Goal: Task Accomplishment & Management: Use online tool/utility

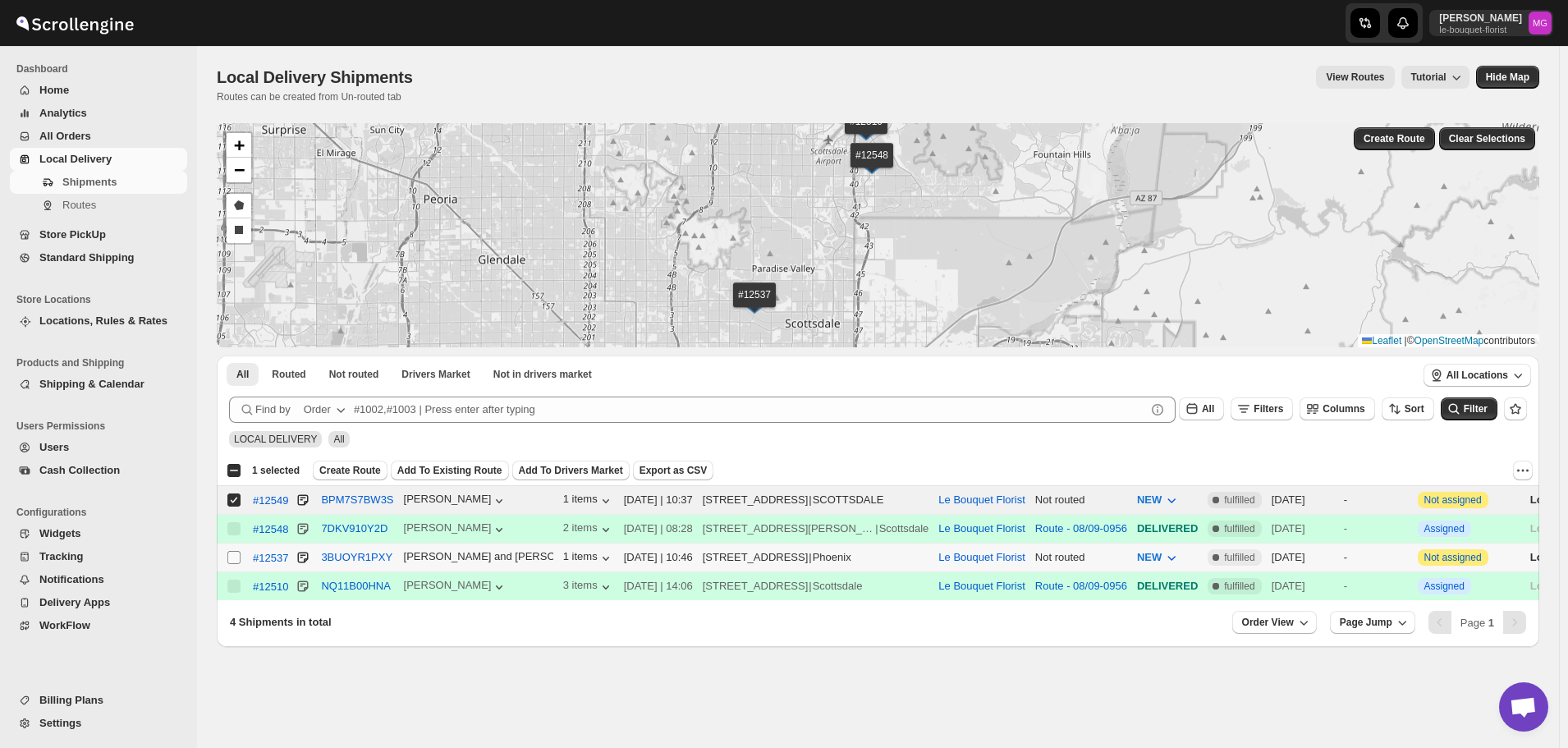
click at [230, 557] on input "Select shipment" at bounding box center [233, 557] width 13 height 13
checkbox input "true"
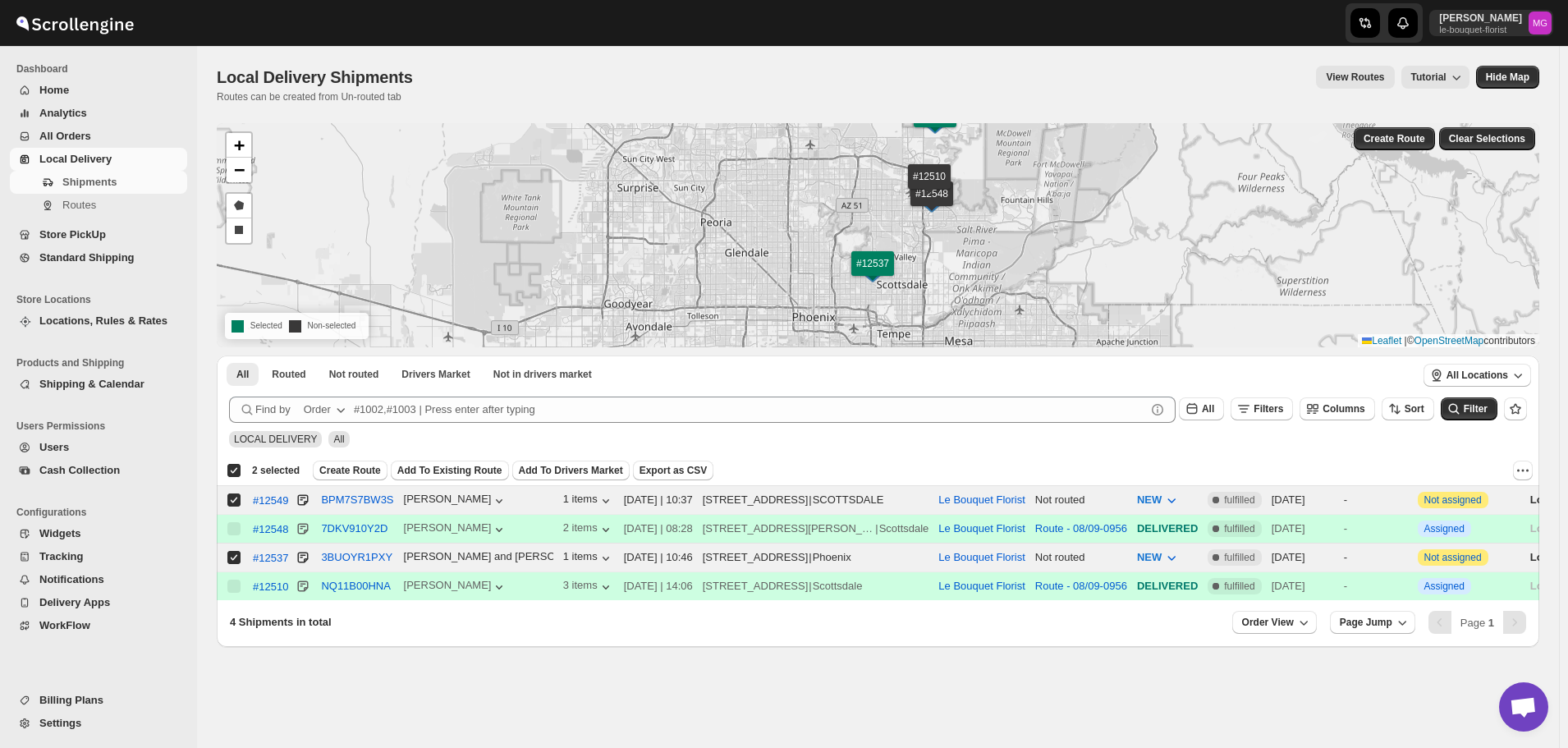
drag, startPoint x: 1071, startPoint y: 226, endPoint x: 1077, endPoint y: 267, distance: 41.4
click at [1077, 267] on div "#12548 #12510 #12549 #12537 + − Draw a polygon Draw a rectangle Selected Non-se…" at bounding box center [878, 236] width 1323 height 225
click at [345, 463] on button "Create Route" at bounding box center [350, 471] width 75 height 20
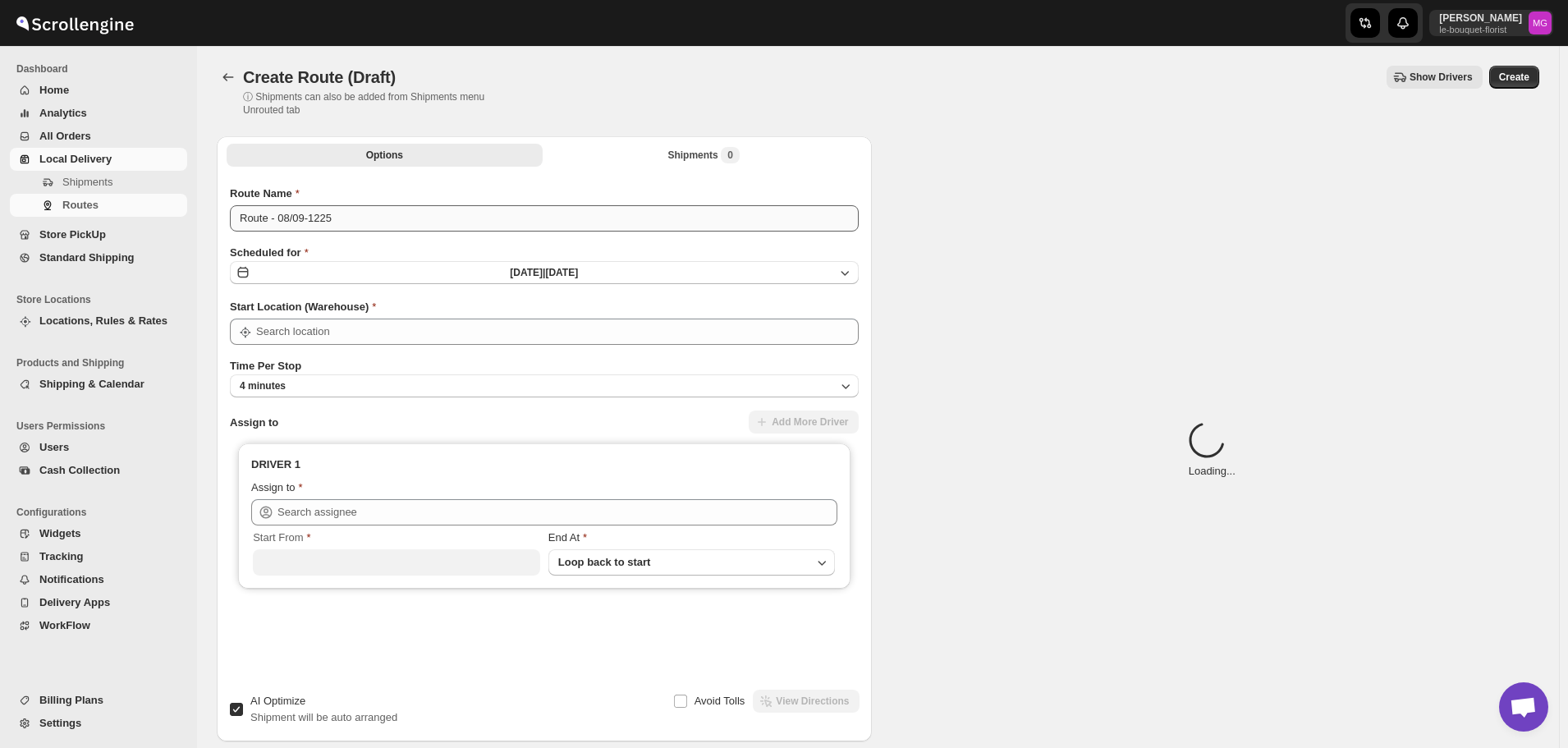
type input "Le Bouquet Florist"
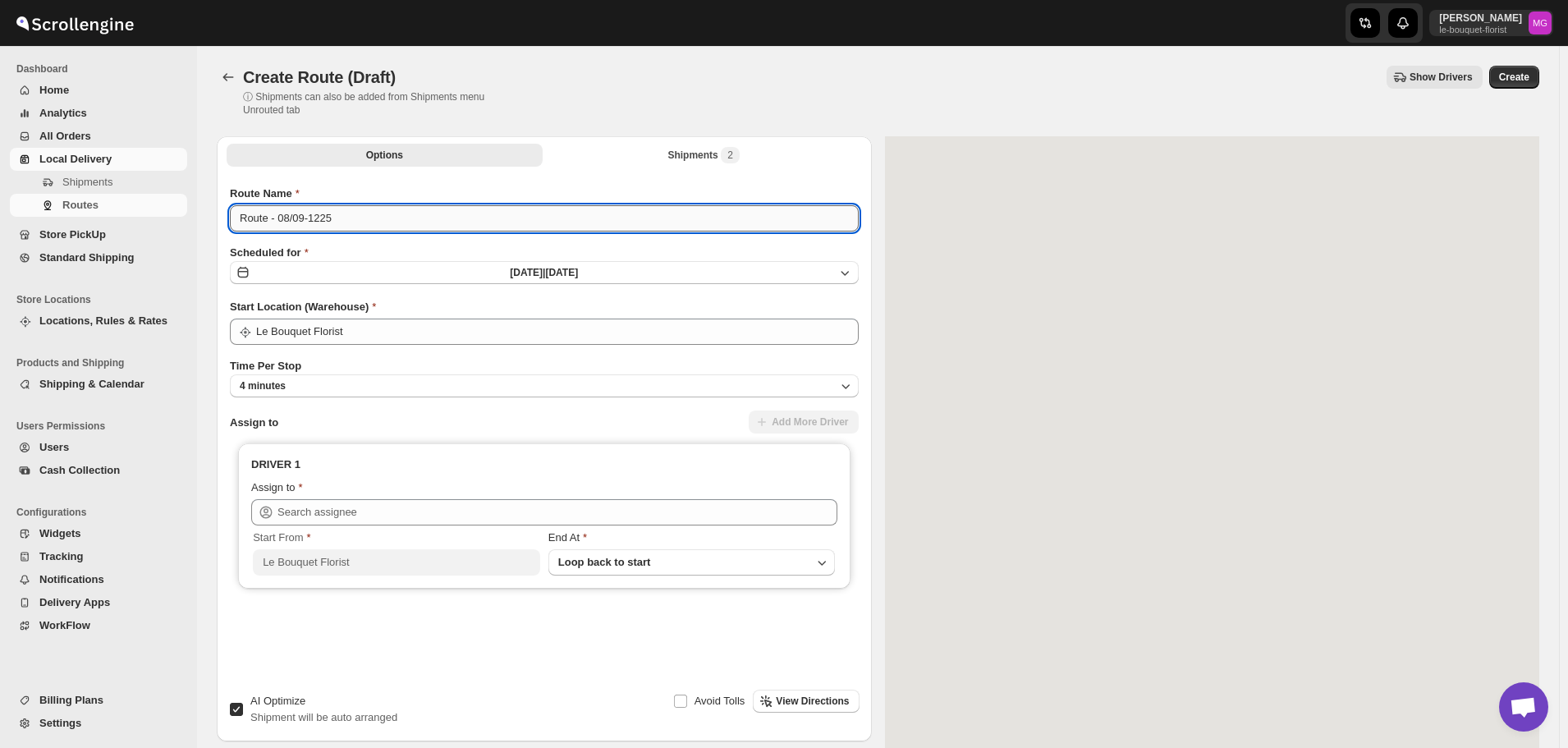
click at [344, 218] on input "Route - 08/09-1225" at bounding box center [544, 219] width 629 height 26
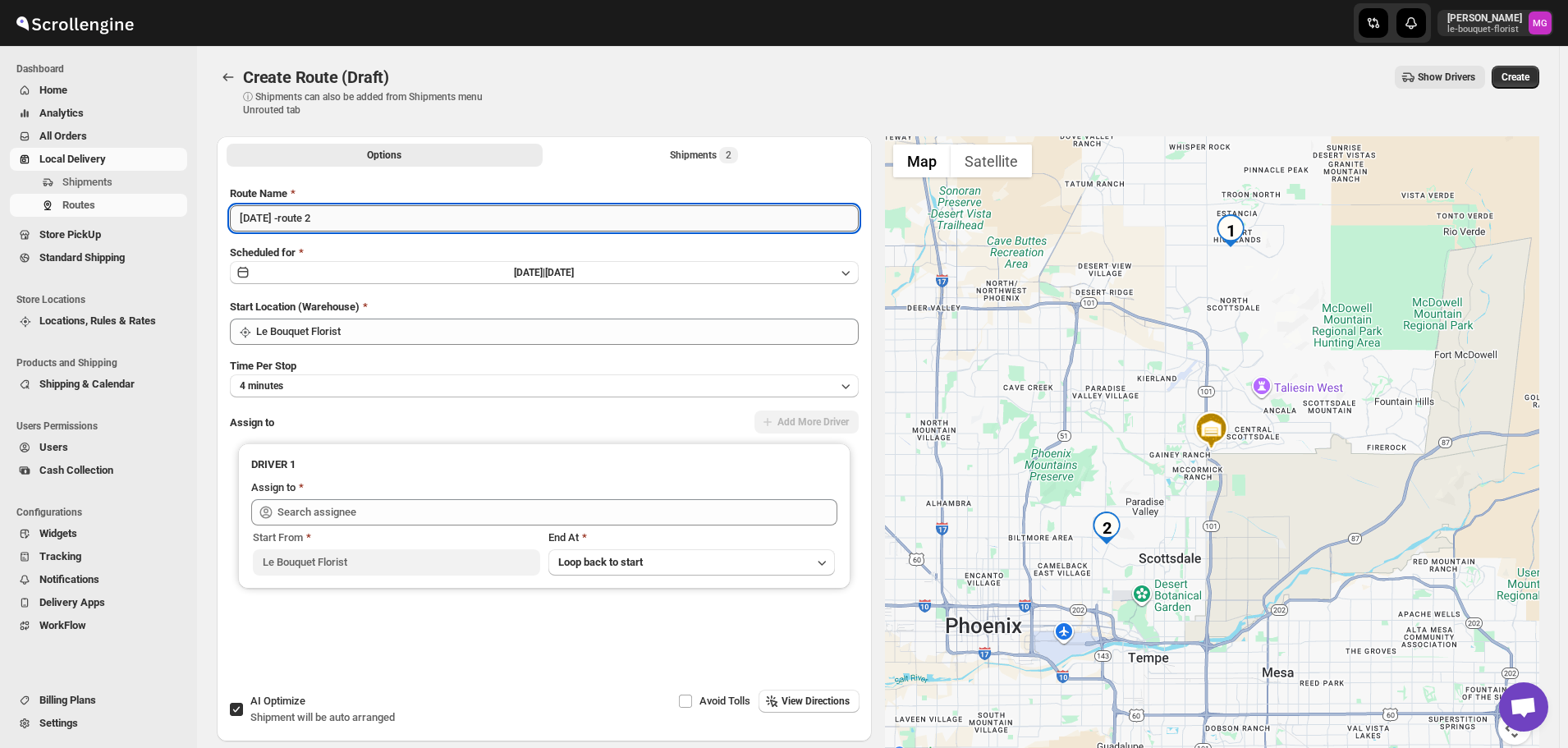
click at [309, 223] on input "[DATE] -route 2" at bounding box center [544, 219] width 629 height 26
type input "[DATE] - route 2"
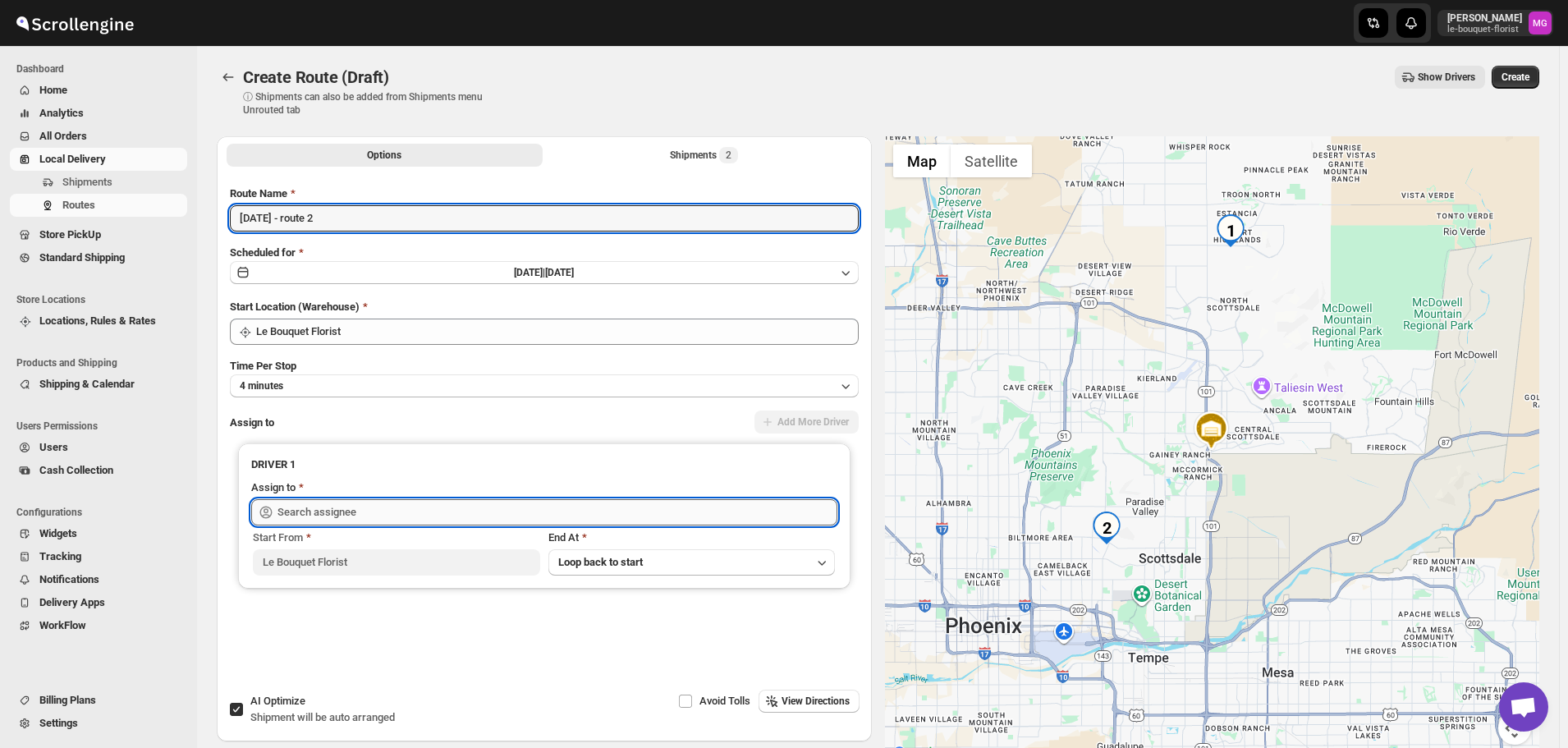
click at [338, 517] on input "text" at bounding box center [557, 512] width 560 height 26
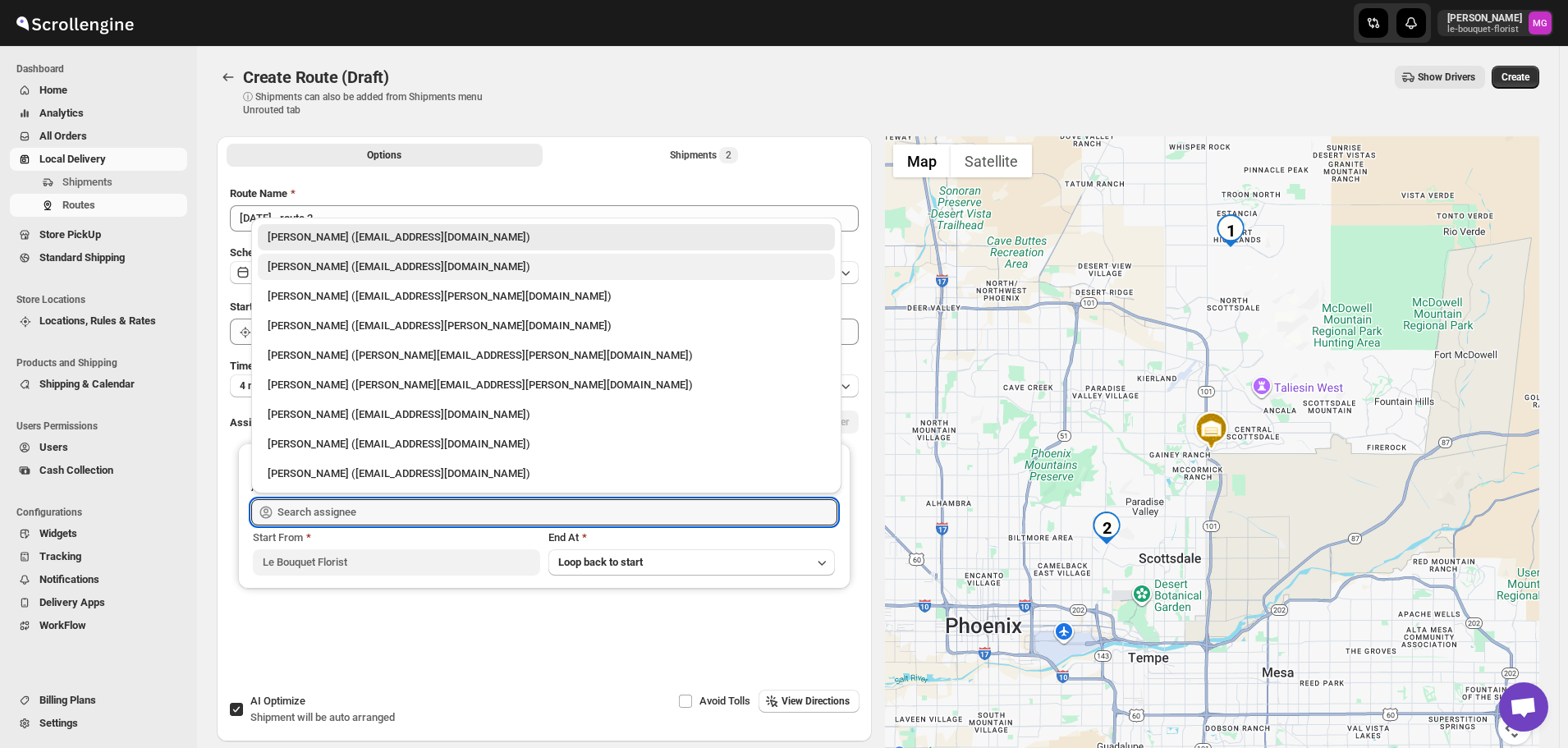
click at [300, 274] on div "[PERSON_NAME] ([EMAIL_ADDRESS][DOMAIN_NAME])" at bounding box center [547, 267] width 558 height 16
type input "[PERSON_NAME] ([EMAIL_ADDRESS][DOMAIN_NAME])"
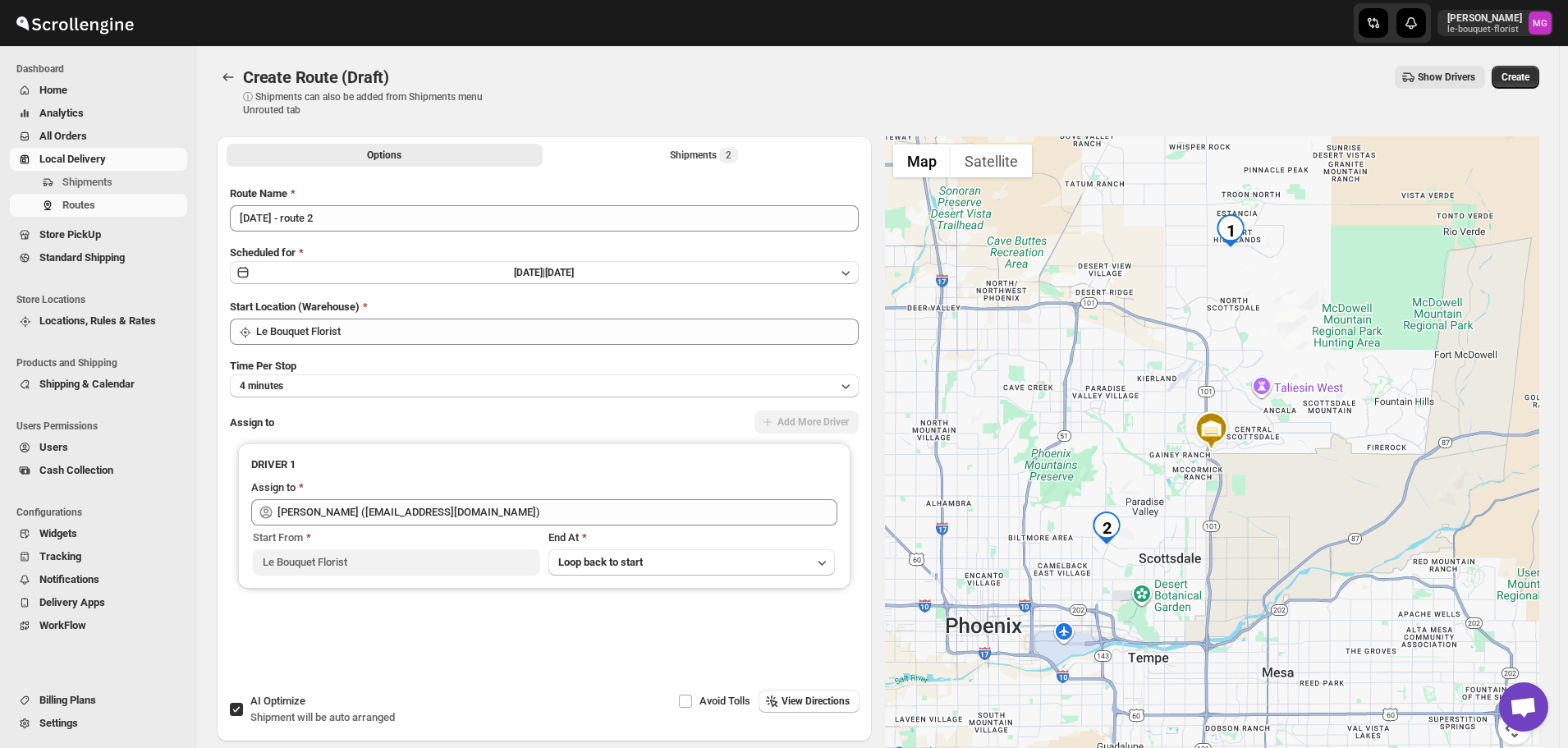
click at [299, 712] on span "Shipment will be auto arranged" at bounding box center [322, 718] width 144 height 12
click at [243, 711] on input "AI Optimize Shipment will be auto arranged" at bounding box center [236, 709] width 13 height 13
checkbox input "false"
click at [710, 161] on div "Shipments 2" at bounding box center [704, 155] width 68 height 16
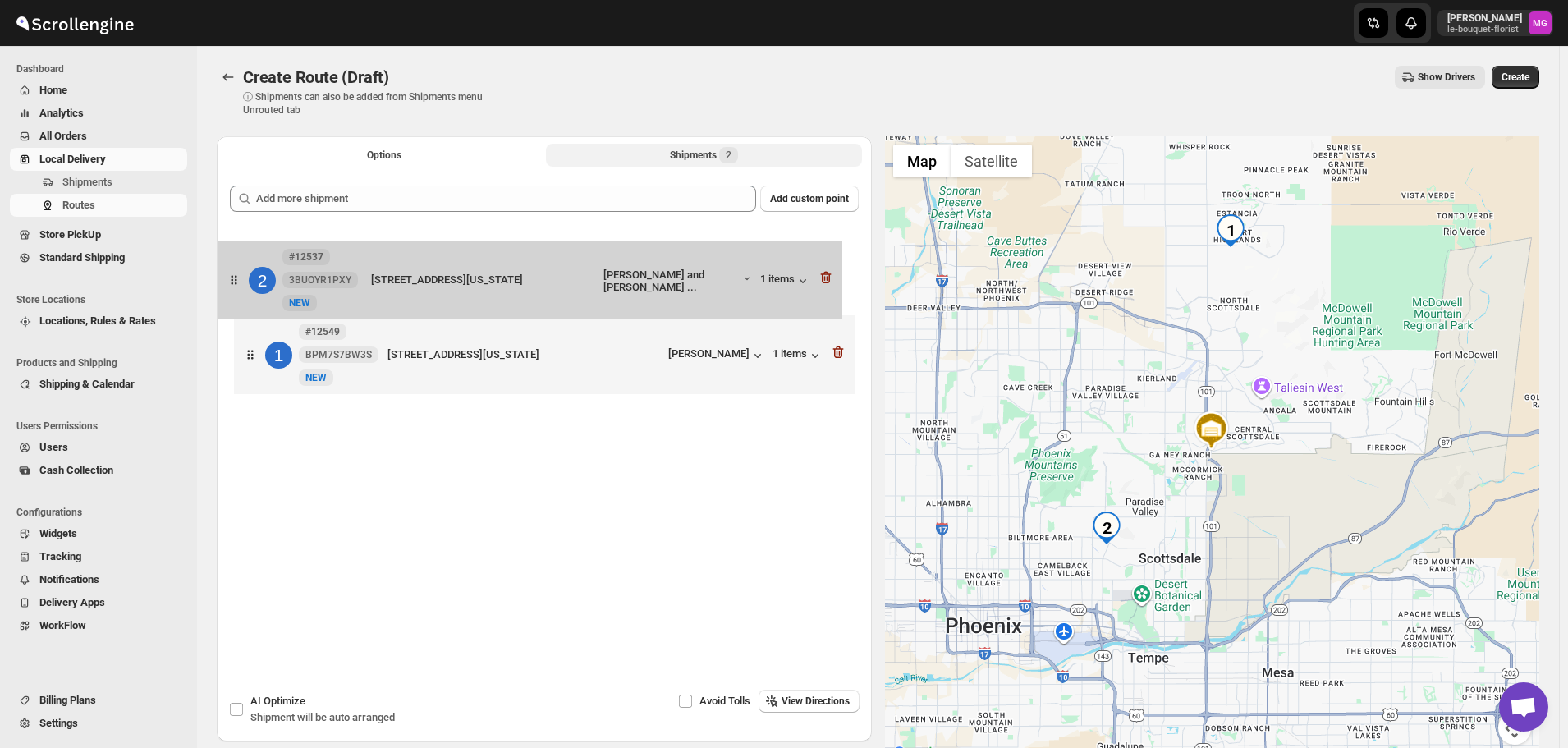
drag, startPoint x: 447, startPoint y: 366, endPoint x: 431, endPoint y: 286, distance: 81.6
click at [431, 286] on div "1 #12549 BPM7S7BW3S New NEW [STREET_ADDRESS][US_STATE] [PERSON_NAME] 1 items 2 …" at bounding box center [544, 315] width 629 height 174
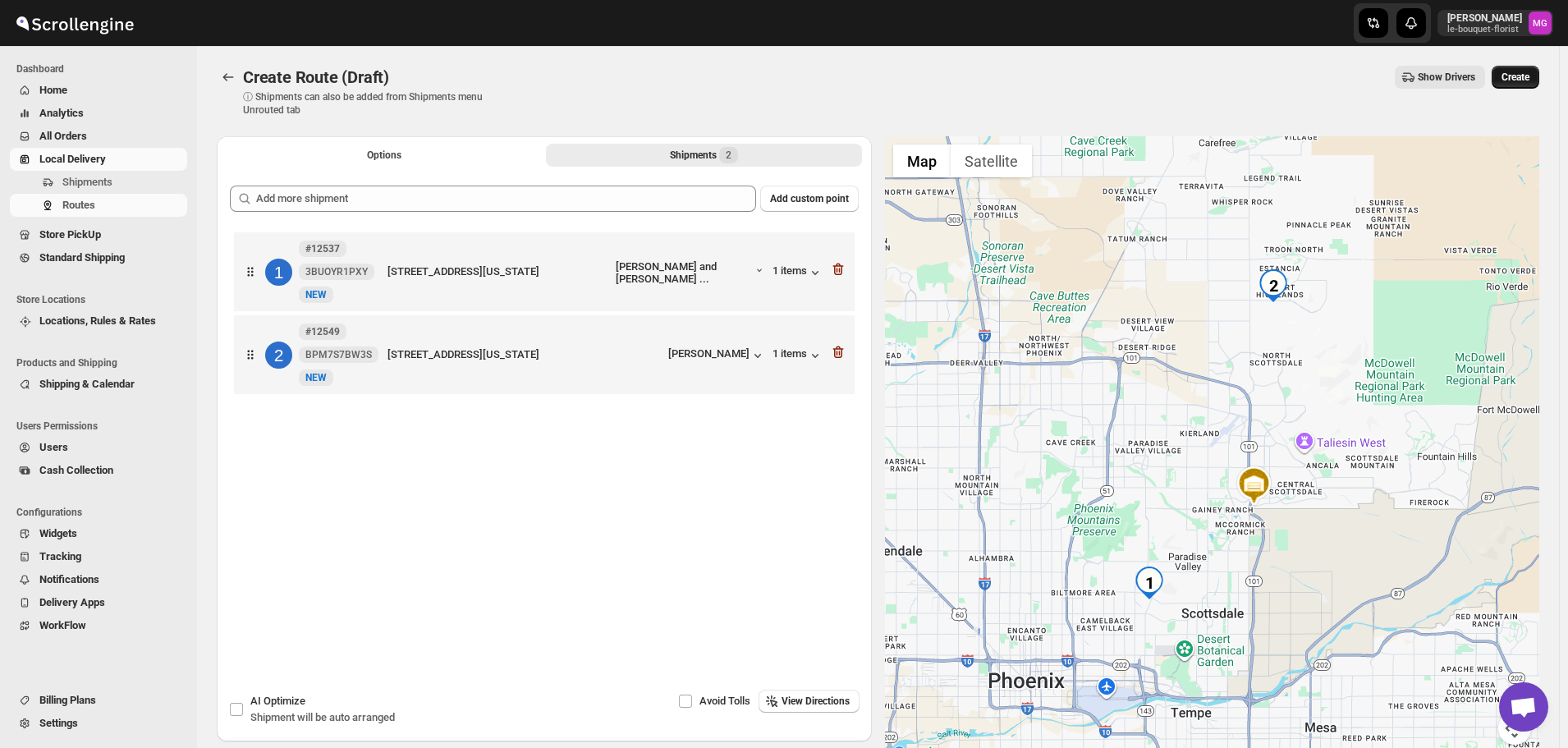
click at [1528, 69] on button "Create" at bounding box center [1515, 77] width 47 height 23
